Goal: Task Accomplishment & Management: Use online tool/utility

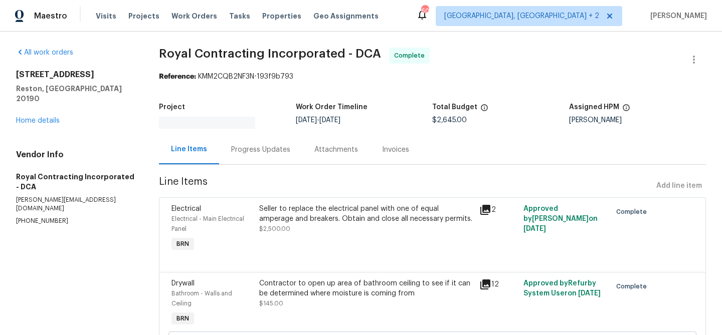
click at [391, 139] on div "Invoices" at bounding box center [395, 150] width 51 height 30
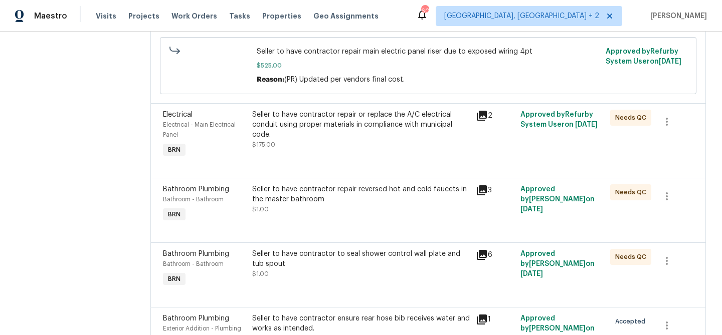
scroll to position [637, 0]
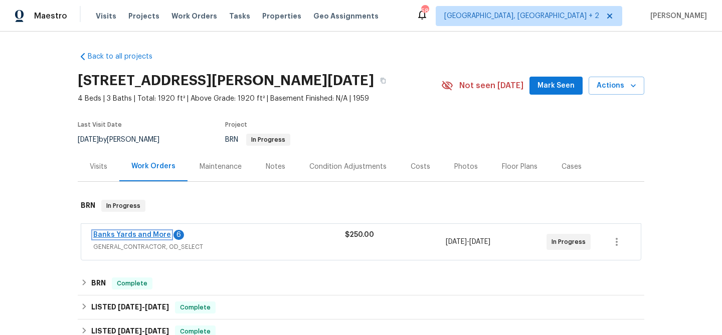
click at [121, 235] on link "Banks Yards and More" at bounding box center [132, 235] width 78 height 7
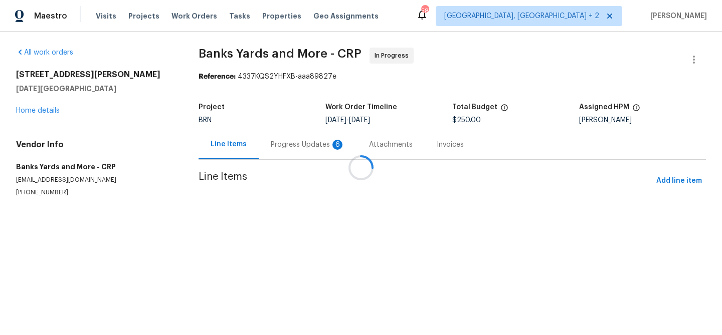
click at [267, 146] on div at bounding box center [361, 167] width 722 height 335
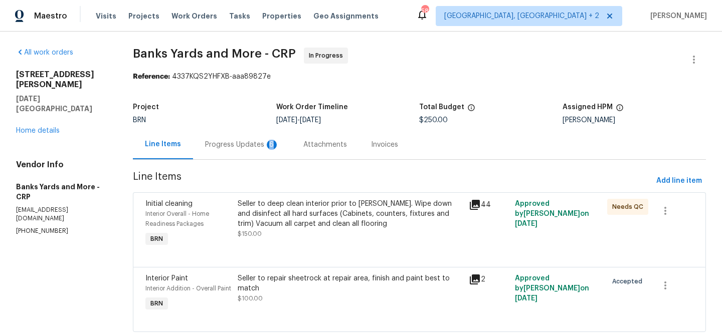
click at [267, 146] on div "6" at bounding box center [272, 145] width 10 height 10
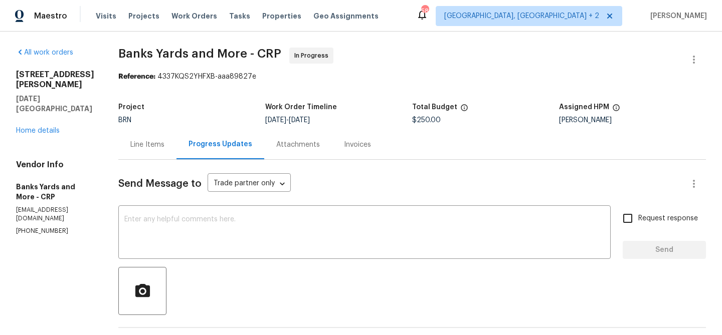
click at [147, 135] on div "Line Items" at bounding box center [147, 145] width 58 height 30
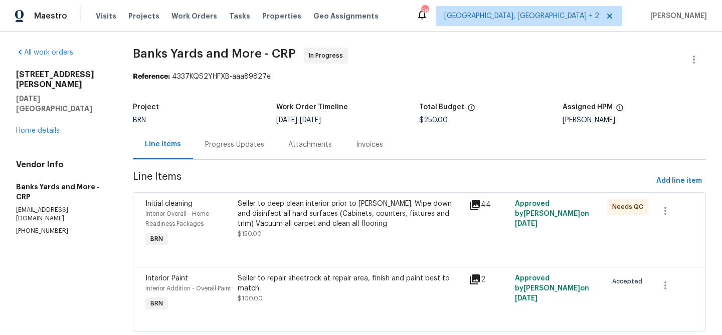
click at [287, 233] on div "Seller to deep clean interior prior to COE. Wipe down and disinfect all hard su…" at bounding box center [350, 219] width 225 height 40
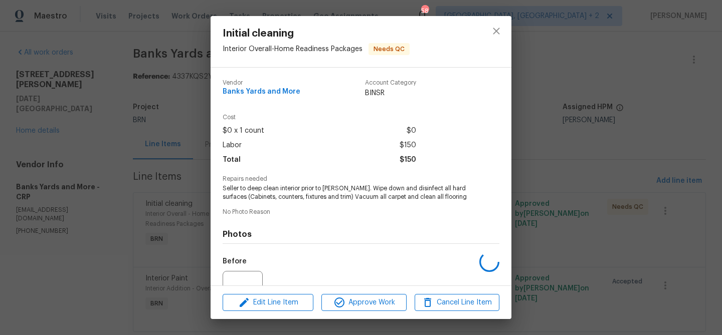
scroll to position [101, 0]
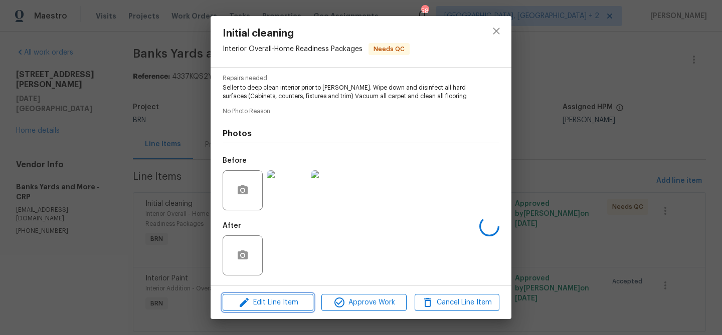
click at [268, 297] on span "Edit Line Item" at bounding box center [268, 303] width 85 height 13
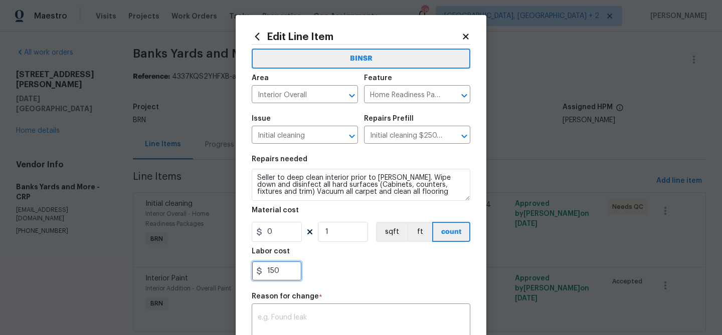
click at [292, 274] on input "150" at bounding box center [277, 271] width 50 height 20
type input "1"
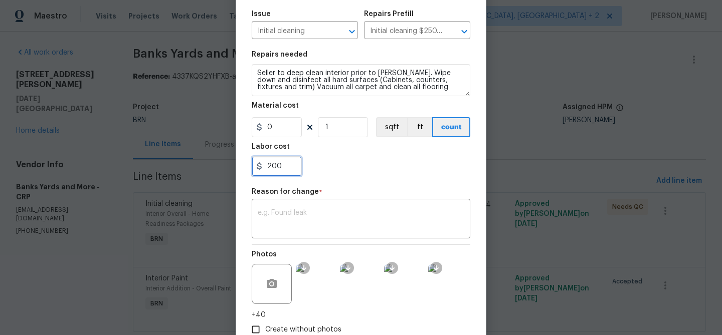
scroll to position [169, 0]
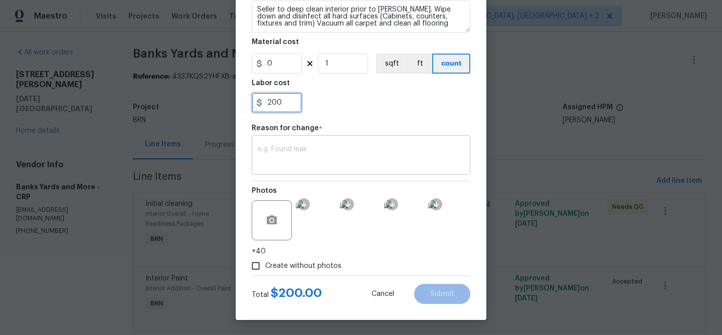
paste input "text"
type input "200"
click at [307, 152] on textarea at bounding box center [361, 156] width 206 height 21
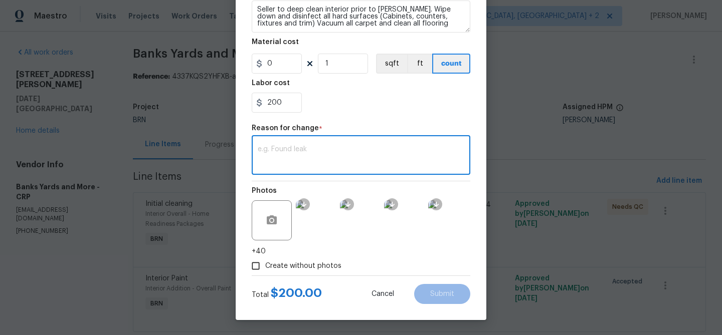
paste textarea "(AM) Updated per vendors final cost."
type textarea "(AM) Updated per vendors final cost."
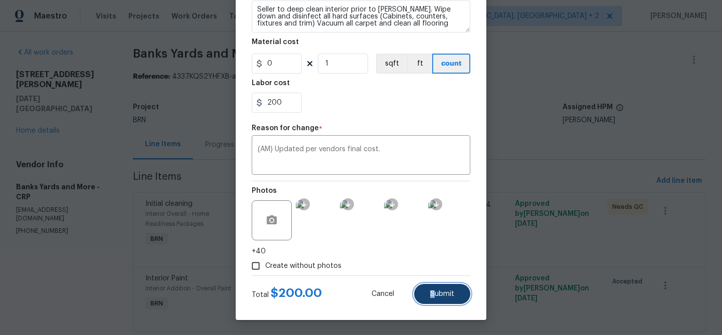
click at [433, 291] on span "Submit" at bounding box center [442, 295] width 24 height 8
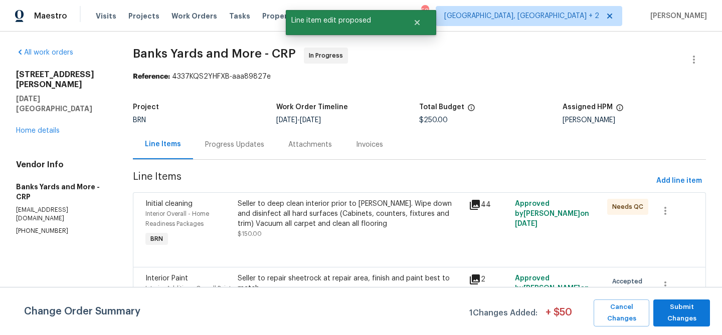
scroll to position [0, 0]
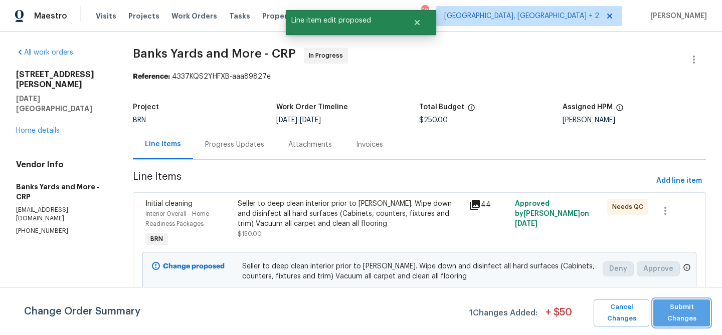
click at [670, 311] on span "Submit Changes" at bounding box center [681, 313] width 47 height 23
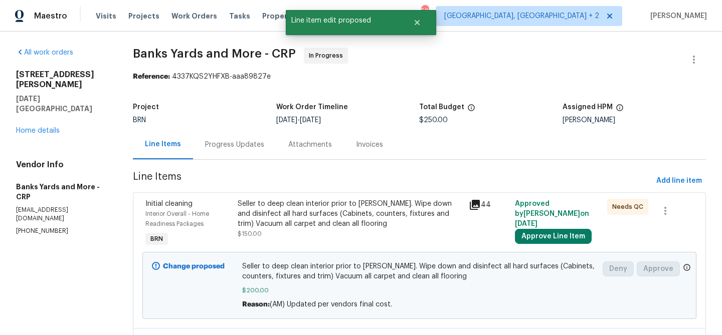
scroll to position [97, 0]
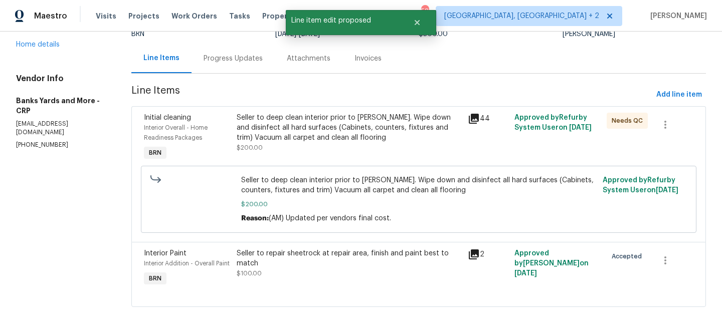
click at [278, 249] on div "Seller to repair sheetrock at repair area, finish and paint best to match" at bounding box center [350, 259] width 226 height 20
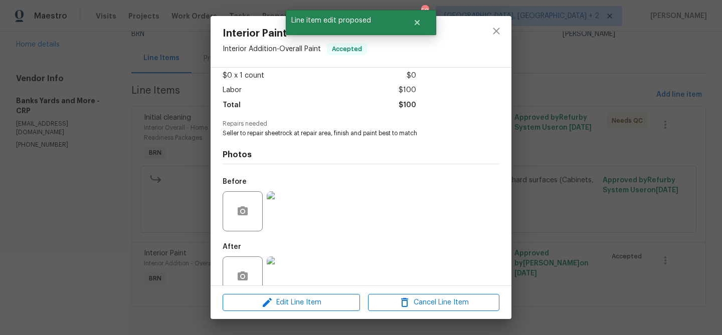
scroll to position [76, 0]
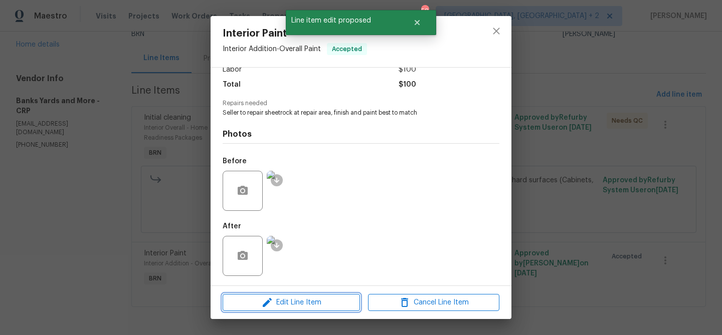
click at [267, 302] on icon "button" at bounding box center [267, 302] width 9 height 9
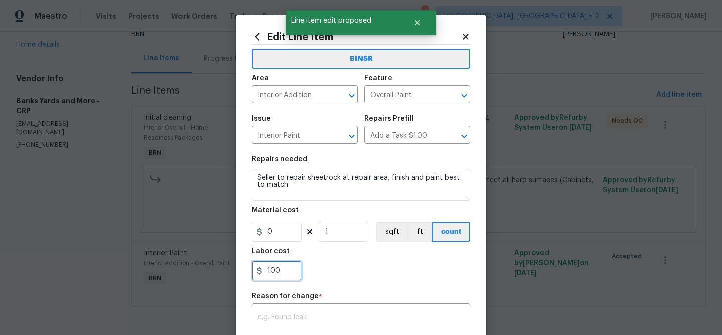
click at [286, 266] on input "100" at bounding box center [277, 271] width 50 height 20
type input "1"
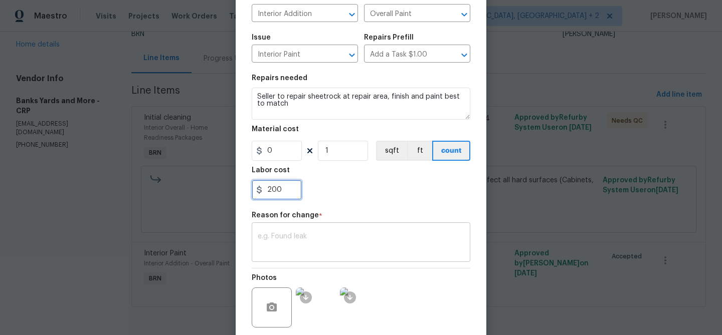
type input "200"
click at [310, 246] on textarea at bounding box center [361, 243] width 206 height 21
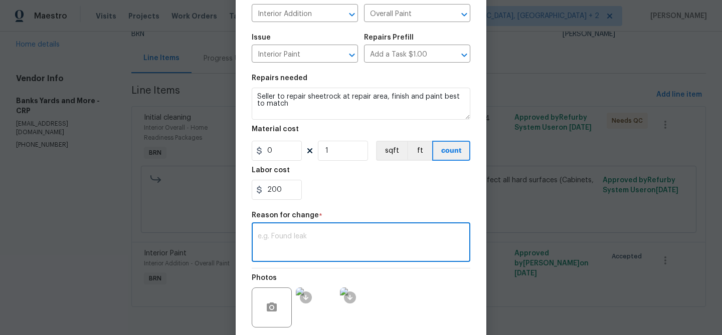
paste textarea "(AM) Updated per vendors final cost."
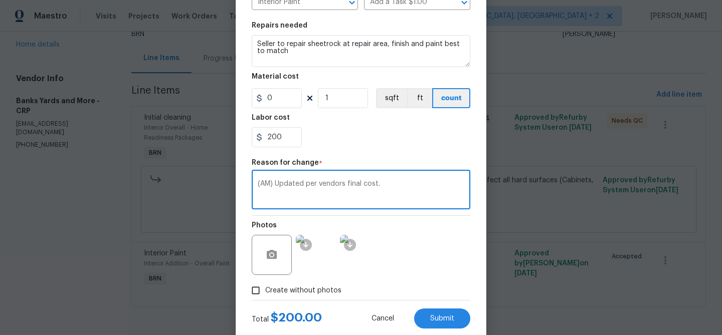
scroll to position [159, 0]
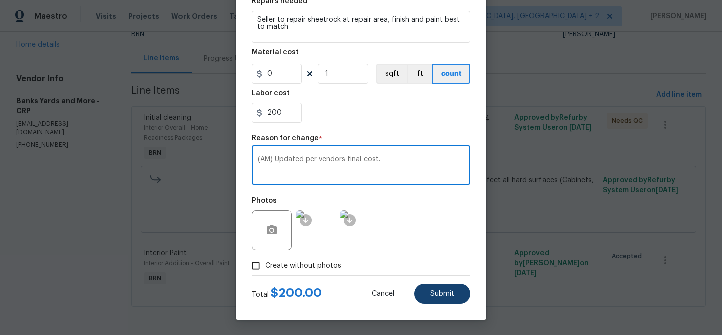
type textarea "(AM) Updated per vendors final cost."
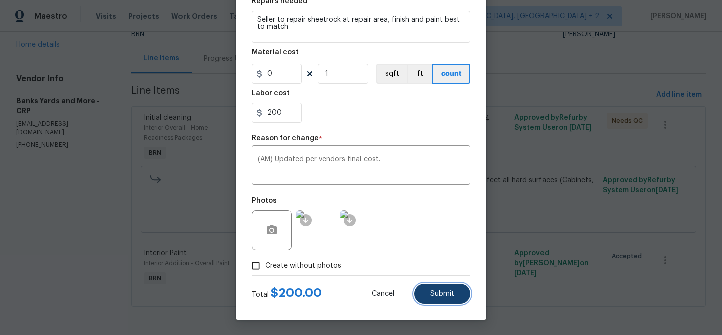
click at [429, 298] on button "Submit" at bounding box center [442, 294] width 56 height 20
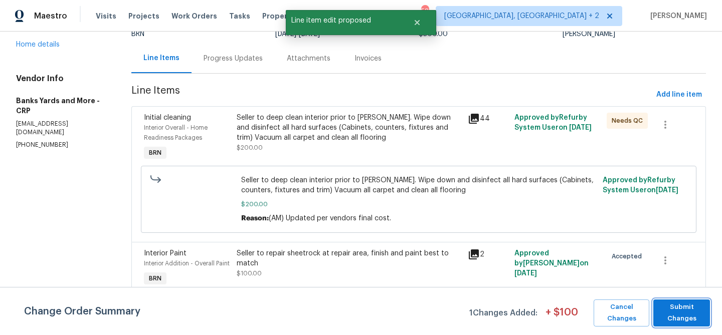
scroll to position [0, 0]
click at [686, 312] on span "Submit Changes" at bounding box center [681, 313] width 47 height 23
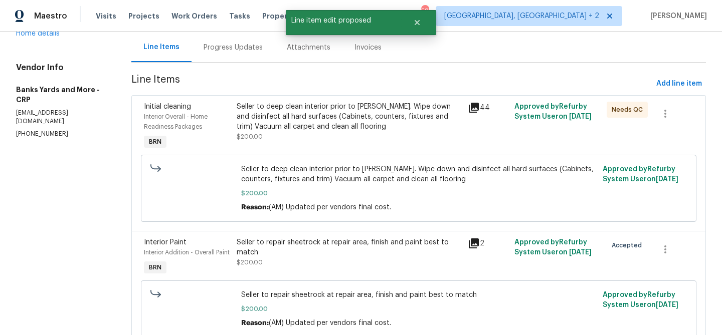
click at [226, 52] on div "Progress Updates" at bounding box center [232, 48] width 59 height 10
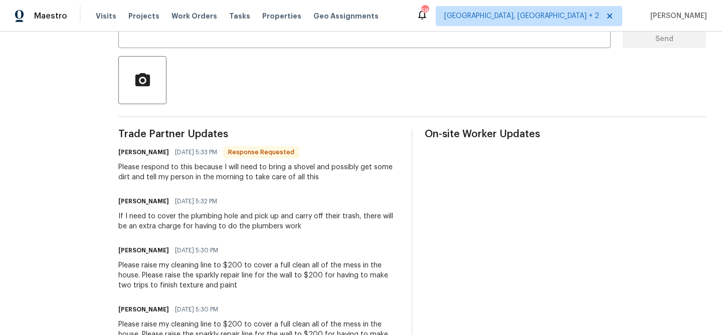
scroll to position [160, 0]
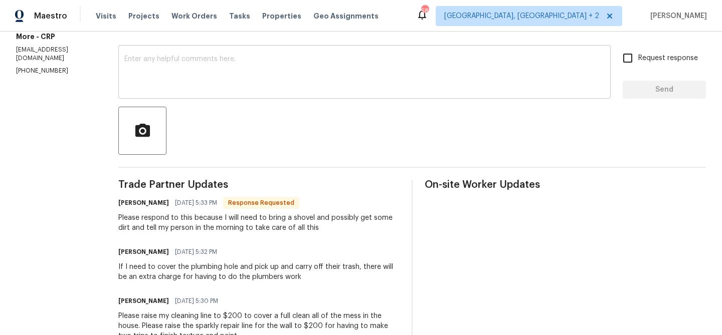
click at [172, 82] on textarea at bounding box center [364, 73] width 480 height 35
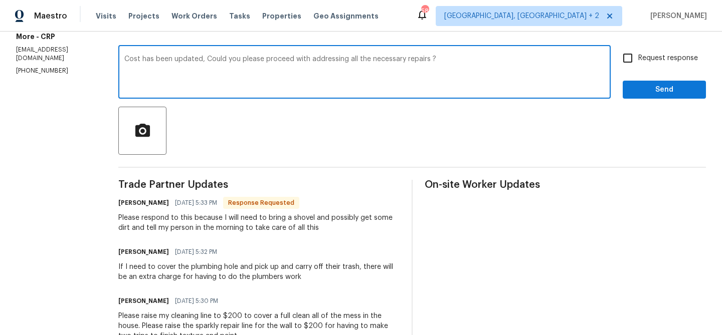
type textarea "Cost has been updated, Could you please proceed with addressing all the necessa…"
click at [632, 66] on input "Request response" at bounding box center [627, 58] width 21 height 21
checkbox input "true"
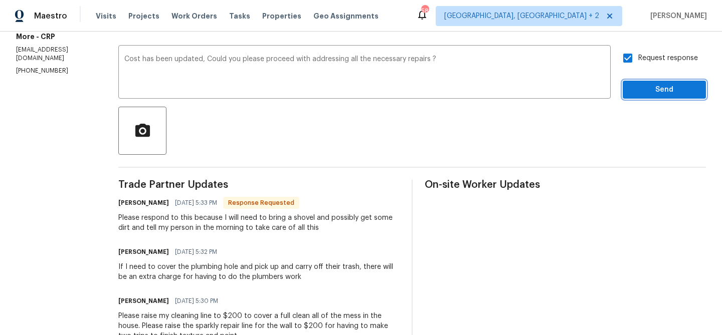
click at [640, 89] on span "Send" at bounding box center [663, 90] width 67 height 13
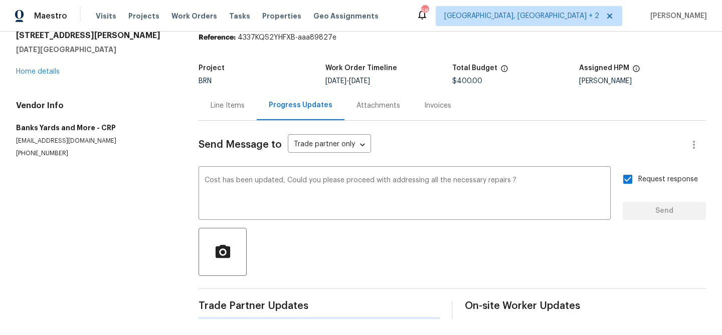
scroll to position [0, 0]
